Goal: Navigation & Orientation: Find specific page/section

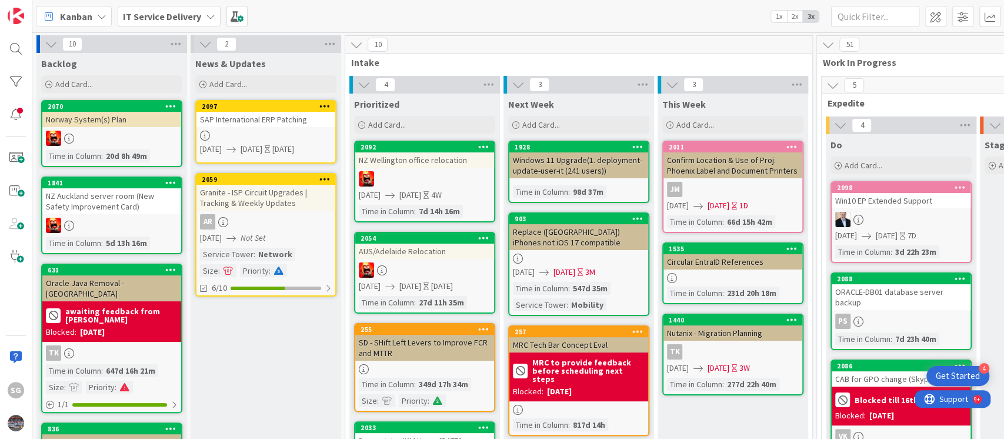
scroll to position [784, 606]
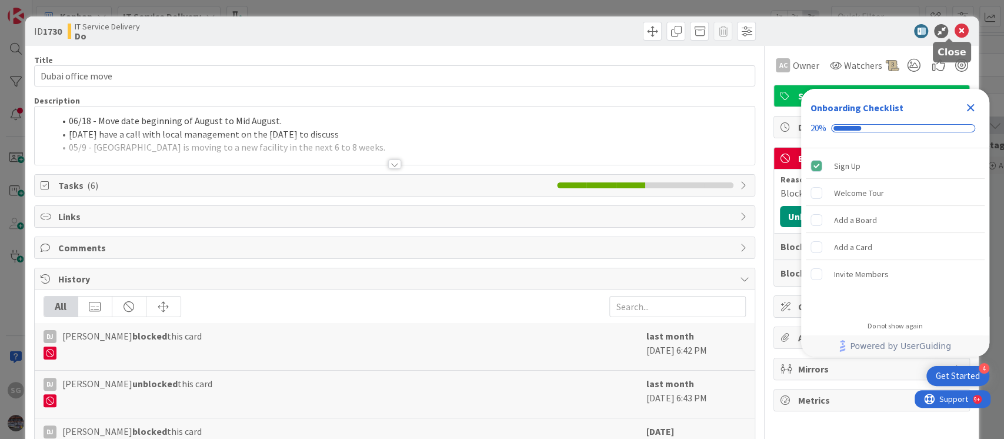
click at [954, 35] on icon at bounding box center [961, 31] width 14 height 14
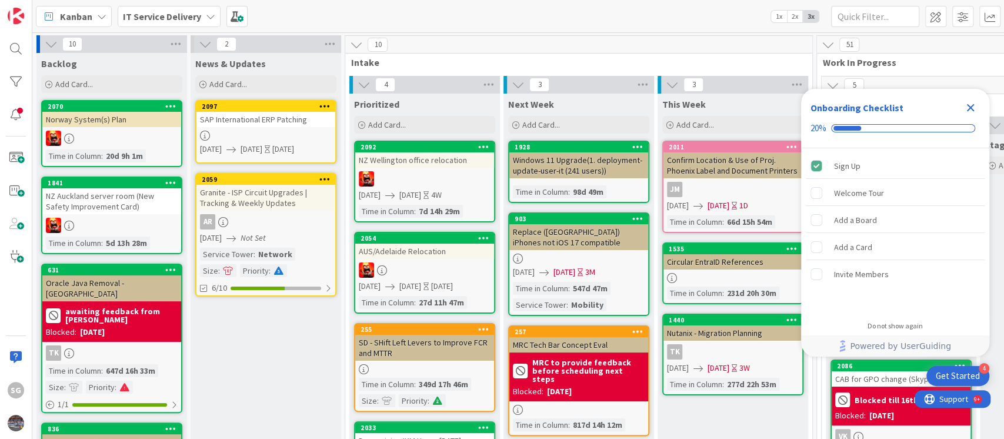
click at [971, 106] on icon "Close Checklist" at bounding box center [971, 108] width 8 height 8
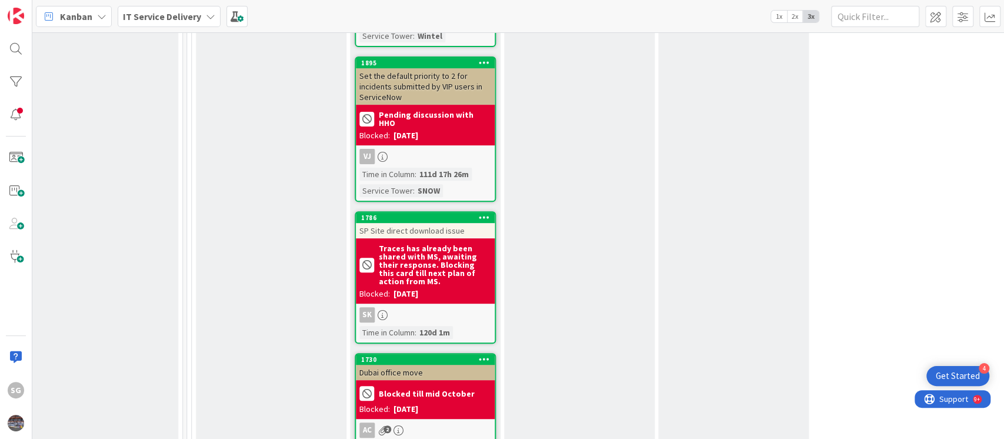
scroll to position [3215, 630]
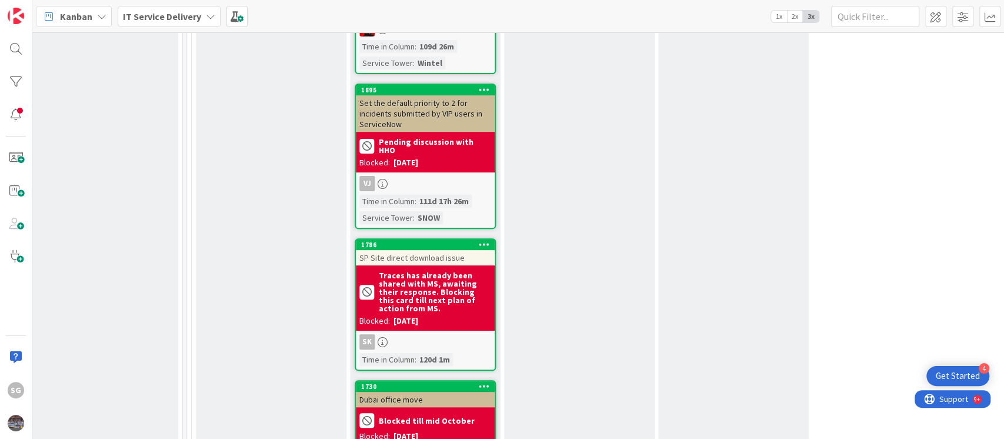
click at [418, 271] on b "Traces has already been shared with MS, awaiting their response. Blocking this …" at bounding box center [435, 291] width 112 height 41
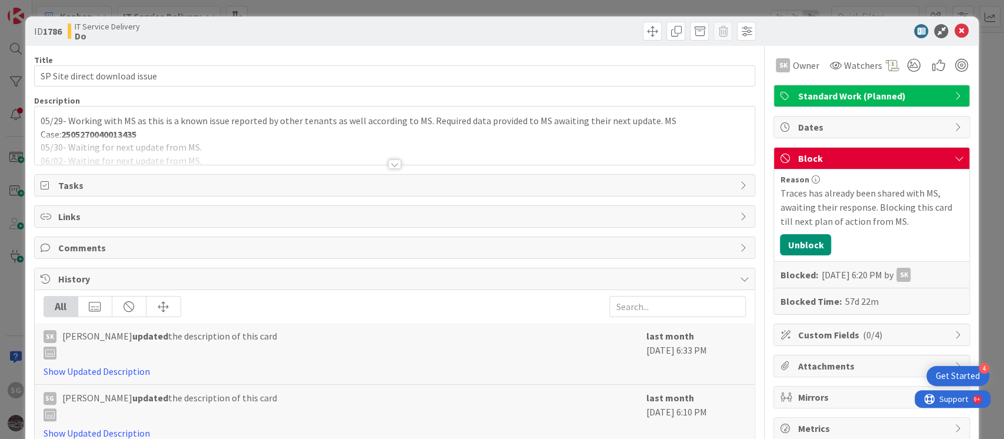
click at [388, 163] on div at bounding box center [394, 163] width 13 height 9
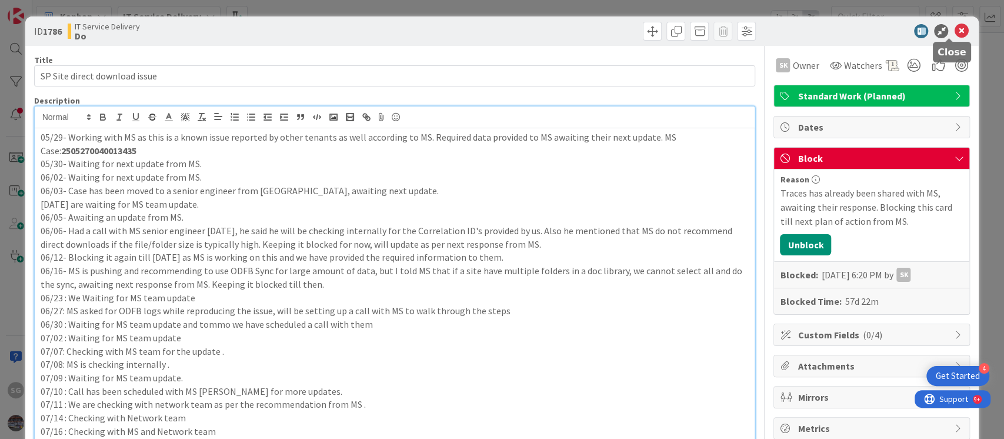
click at [954, 31] on icon at bounding box center [961, 31] width 14 height 14
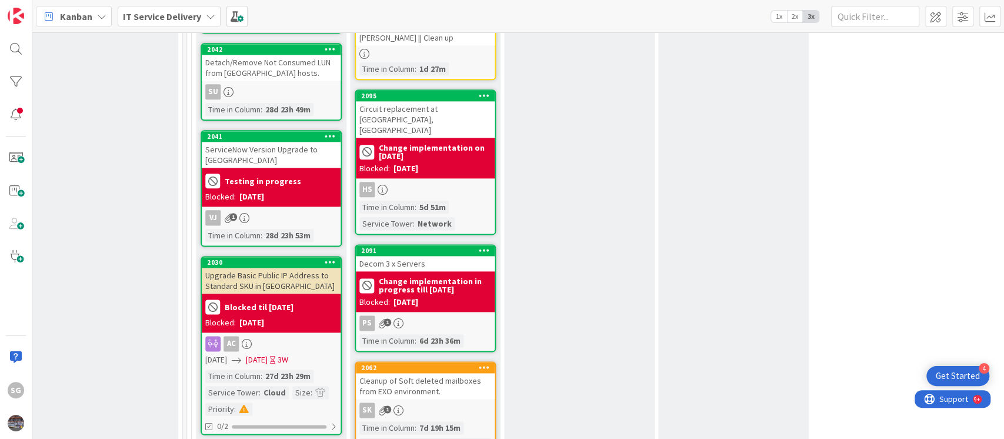
scroll to position [1019, 630]
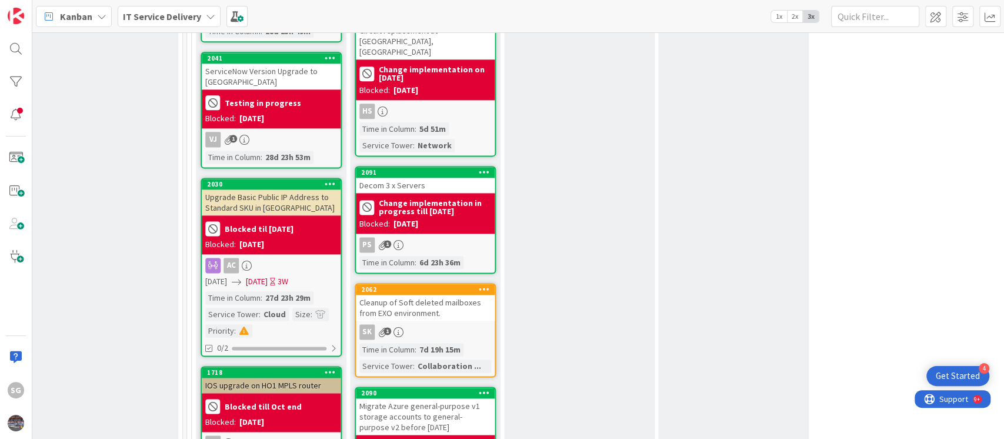
click at [431, 295] on div "Cleanup of Soft deleted mailboxes from EXO environment." at bounding box center [425, 308] width 139 height 26
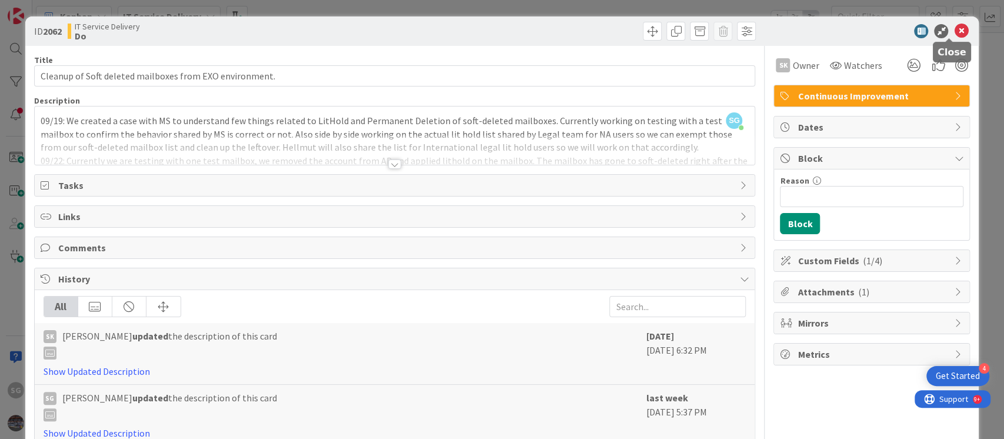
click at [954, 34] on icon at bounding box center [961, 31] width 14 height 14
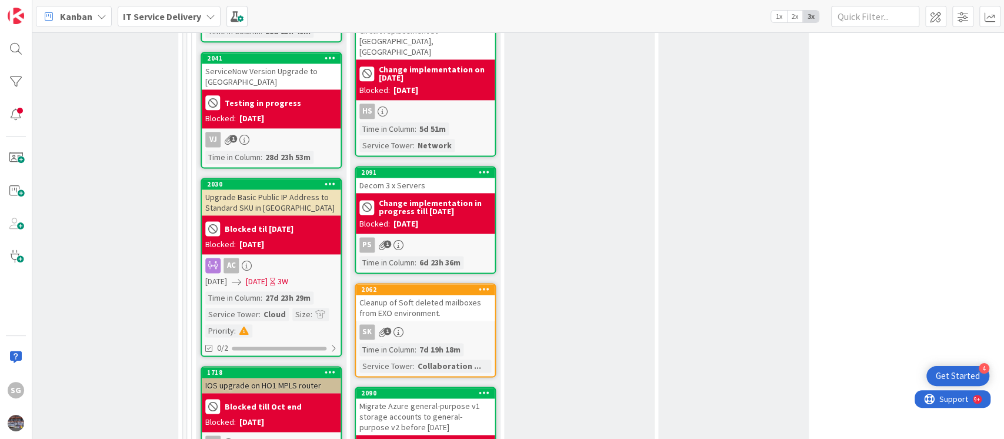
scroll to position [1490, 630]
